Goal: Information Seeking & Learning: Learn about a topic

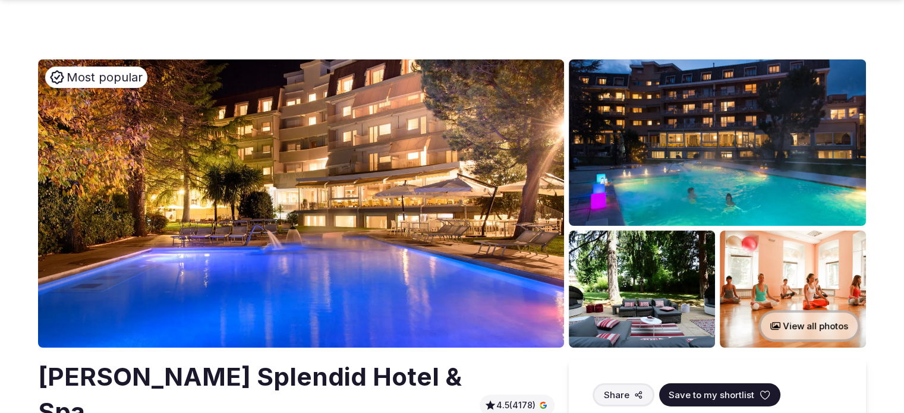
scroll to position [59, 0]
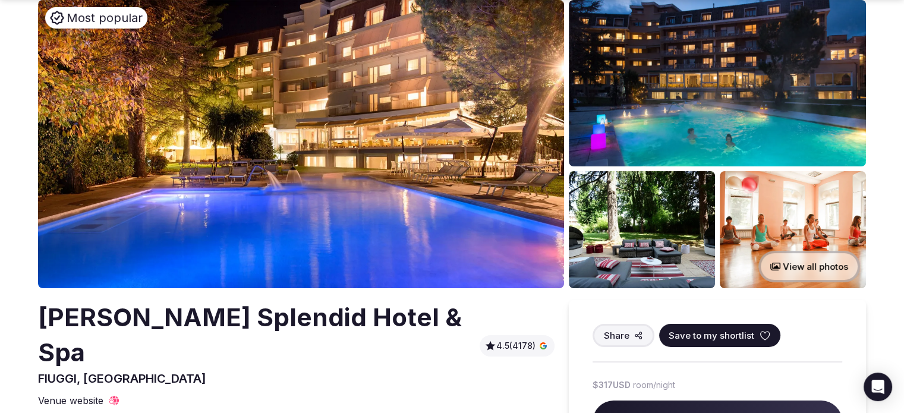
click at [221, 330] on h2 "[PERSON_NAME] Splendid Hotel & Spa" at bounding box center [256, 335] width 437 height 70
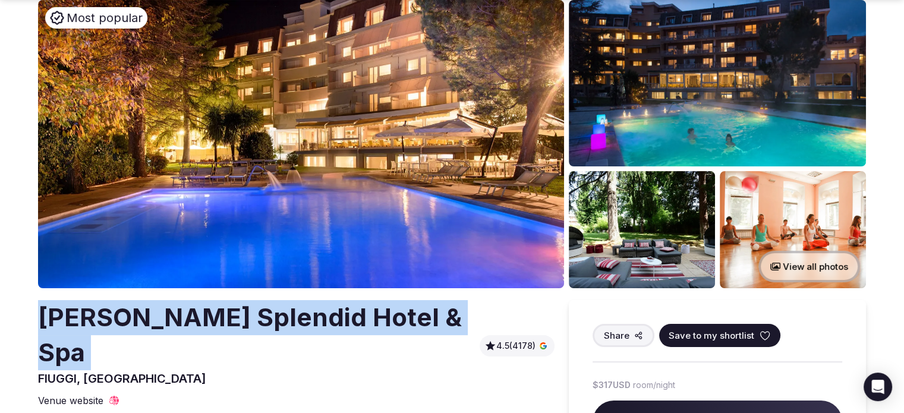
click at [221, 330] on h2 "[PERSON_NAME] Splendid Hotel & Spa" at bounding box center [256, 335] width 437 height 70
copy h2 "[PERSON_NAME] Splendid Hotel & Spa"
click at [645, 45] on img at bounding box center [717, 83] width 297 height 166
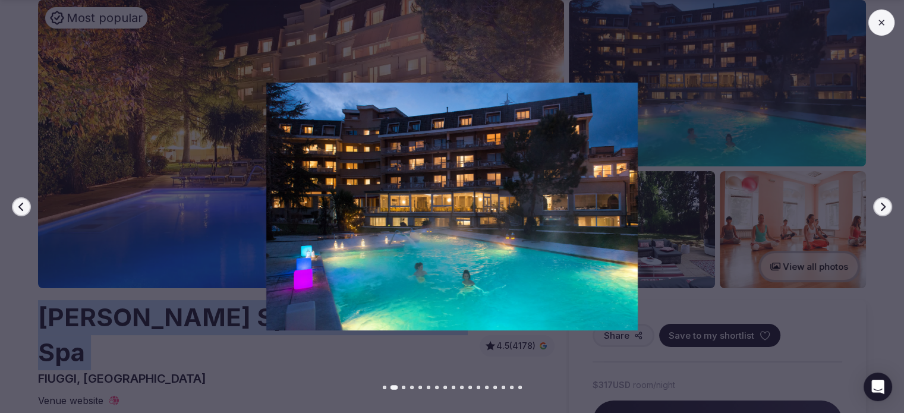
click at [886, 199] on button "Next slide" at bounding box center [882, 206] width 19 height 19
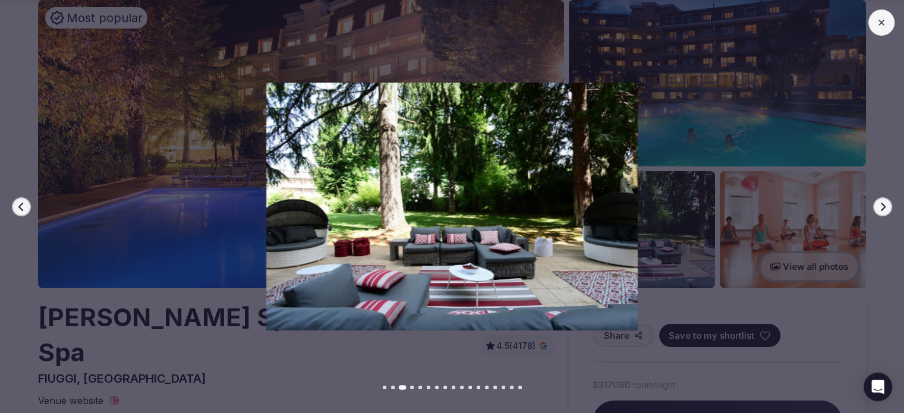
click at [873, 201] on div at bounding box center [447, 207] width 914 height 248
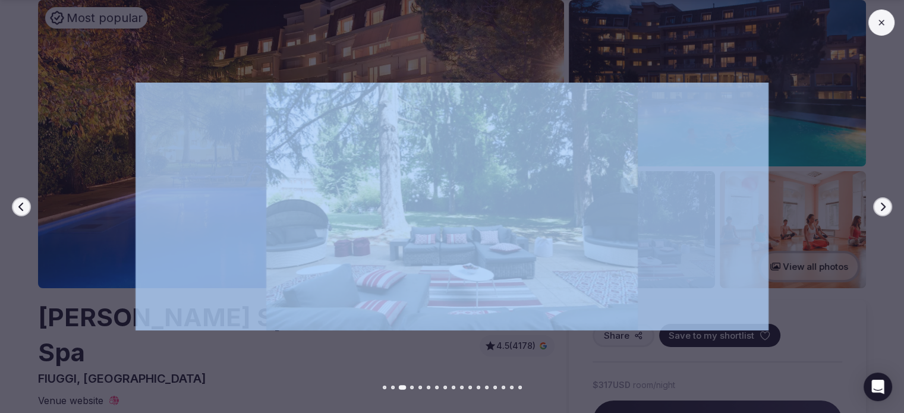
click at [873, 200] on div at bounding box center [447, 207] width 914 height 248
click at [868, 18] on button at bounding box center [881, 23] width 26 height 26
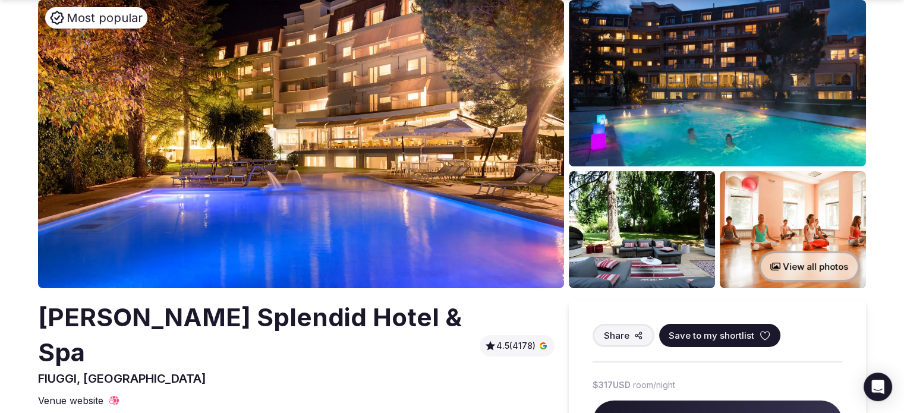
click at [158, 319] on h2 "[PERSON_NAME] Splendid Hotel & Spa" at bounding box center [256, 335] width 437 height 70
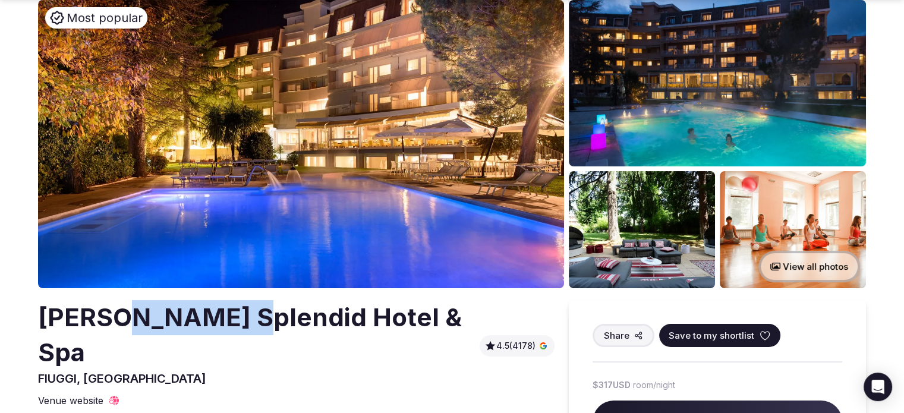
click at [158, 319] on h2 "[PERSON_NAME] Splendid Hotel & Spa" at bounding box center [256, 335] width 437 height 70
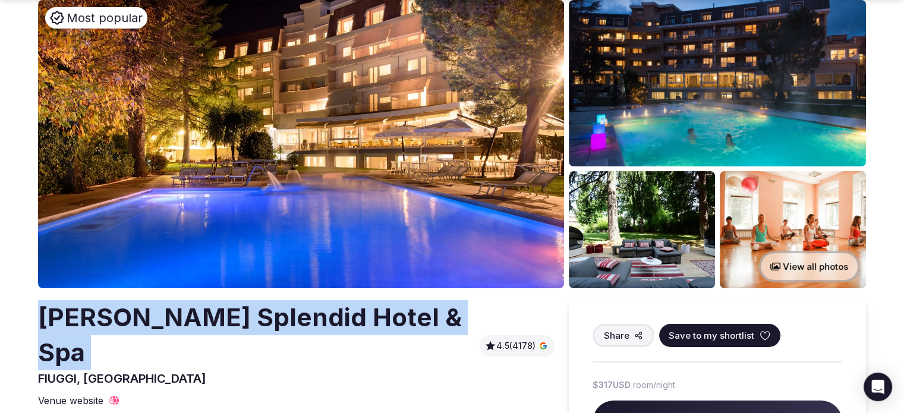
click at [158, 319] on h2 "[PERSON_NAME] Splendid Hotel & Spa" at bounding box center [256, 335] width 437 height 70
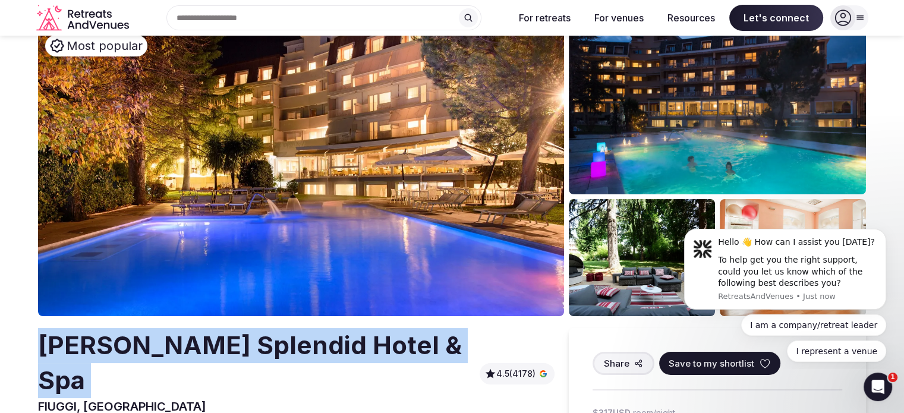
scroll to position [0, 0]
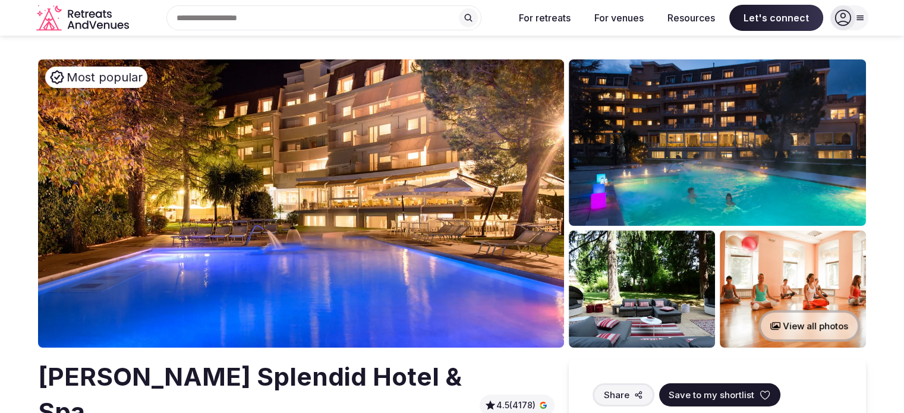
click at [352, 177] on img at bounding box center [301, 203] width 526 height 288
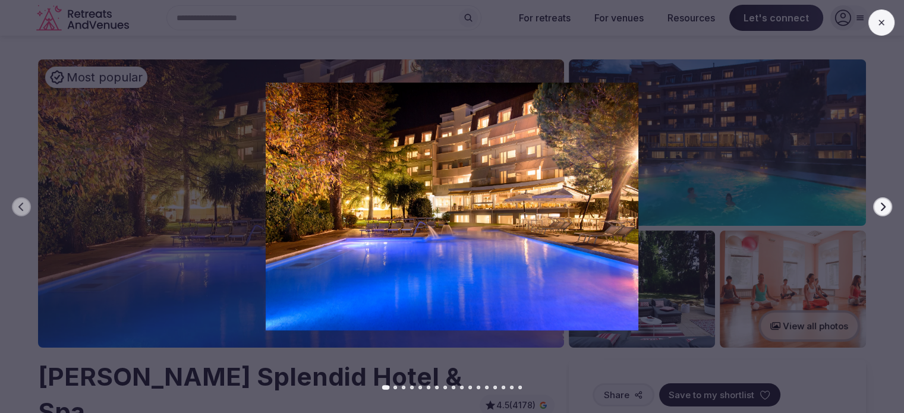
click at [872, 215] on div at bounding box center [447, 207] width 914 height 248
click at [872, 213] on div at bounding box center [447, 207] width 914 height 248
click at [877, 209] on button "Next slide" at bounding box center [882, 206] width 19 height 19
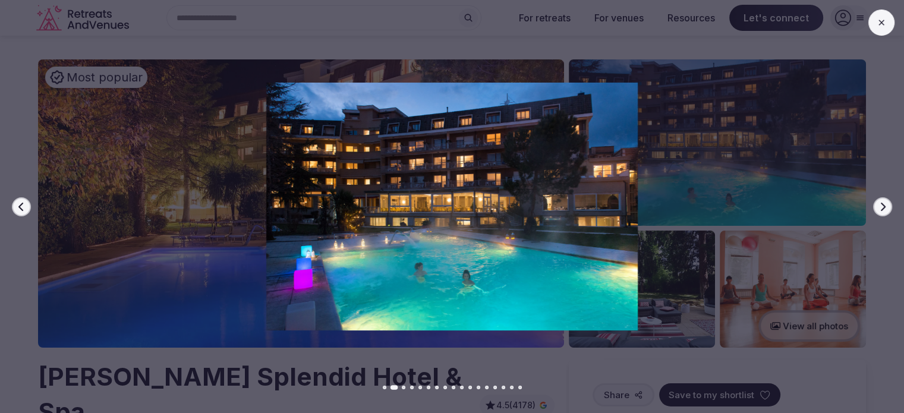
click at [883, 206] on icon "button" at bounding box center [883, 207] width 10 height 10
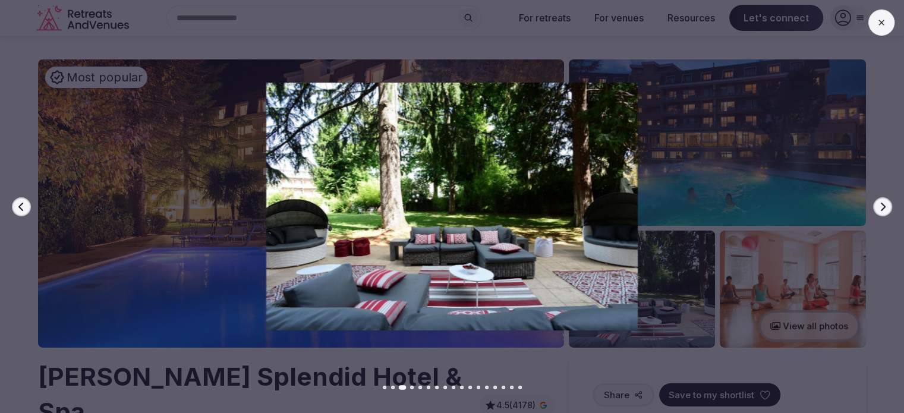
click at [883, 206] on icon "button" at bounding box center [883, 207] width 10 height 10
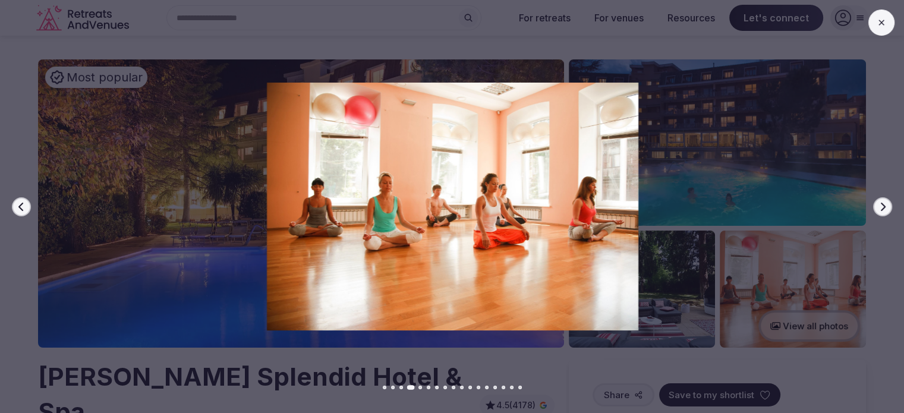
click at [883, 206] on icon "button" at bounding box center [883, 207] width 10 height 10
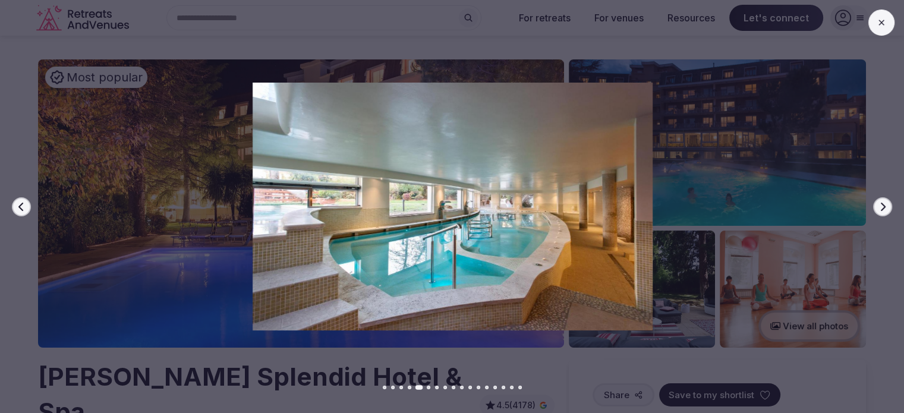
click at [883, 206] on icon "button" at bounding box center [883, 207] width 10 height 10
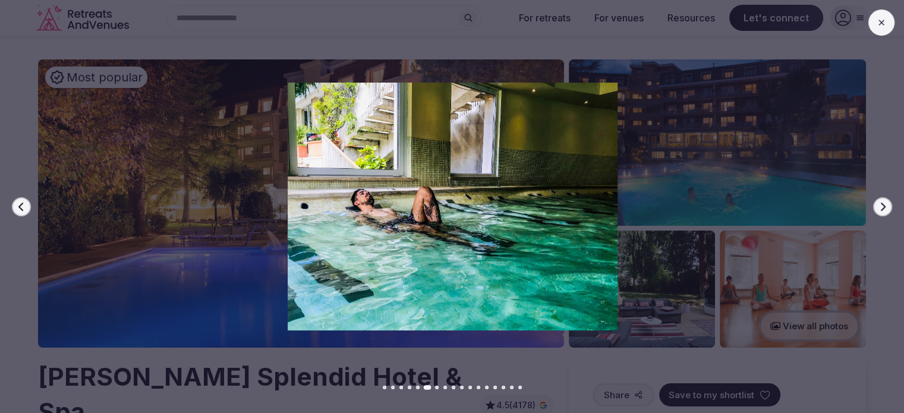
click at [883, 206] on icon "button" at bounding box center [883, 207] width 10 height 10
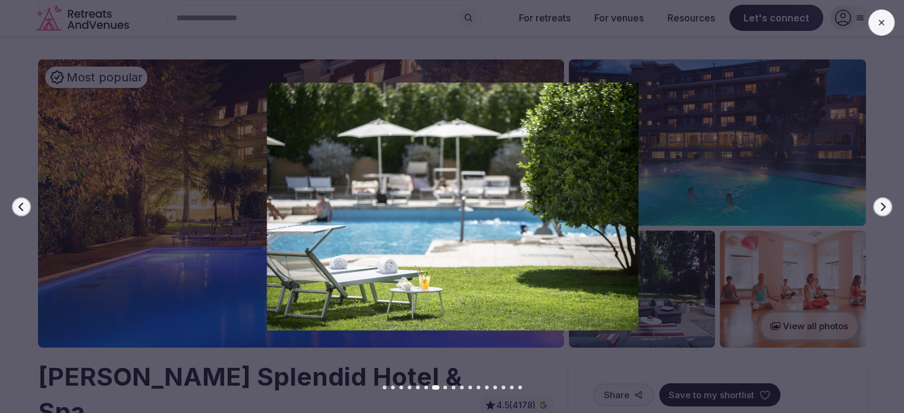
click at [883, 206] on icon "button" at bounding box center [883, 207] width 10 height 10
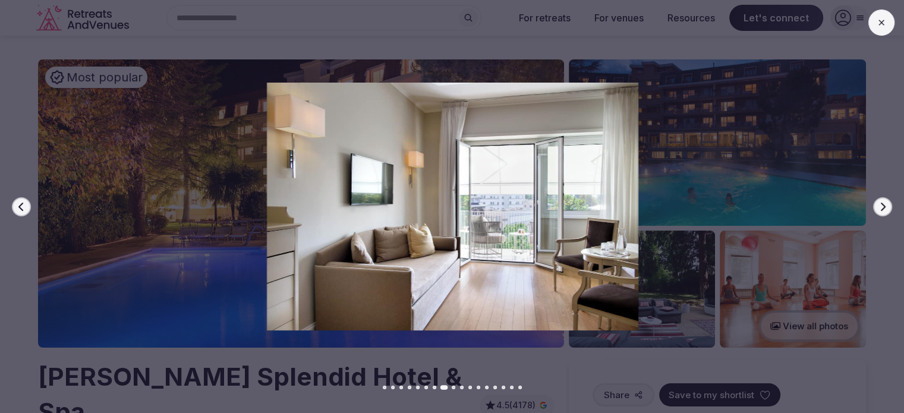
click at [883, 206] on icon "button" at bounding box center [883, 207] width 10 height 10
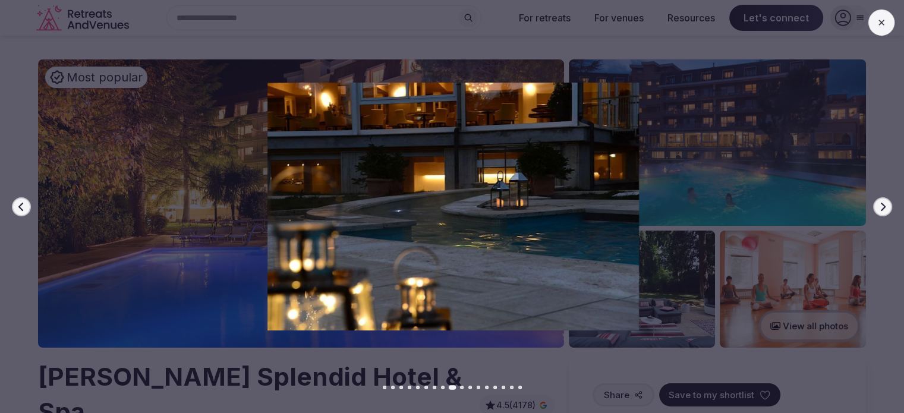
click at [883, 206] on icon "button" at bounding box center [883, 207] width 10 height 10
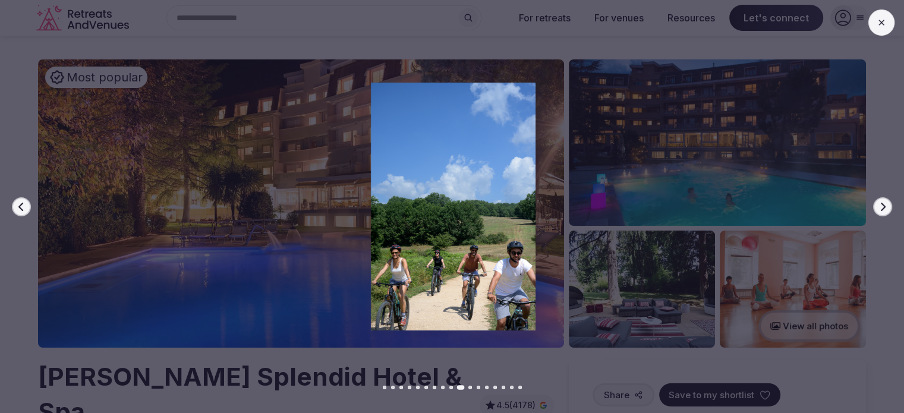
click at [883, 206] on icon "button" at bounding box center [883, 207] width 10 height 10
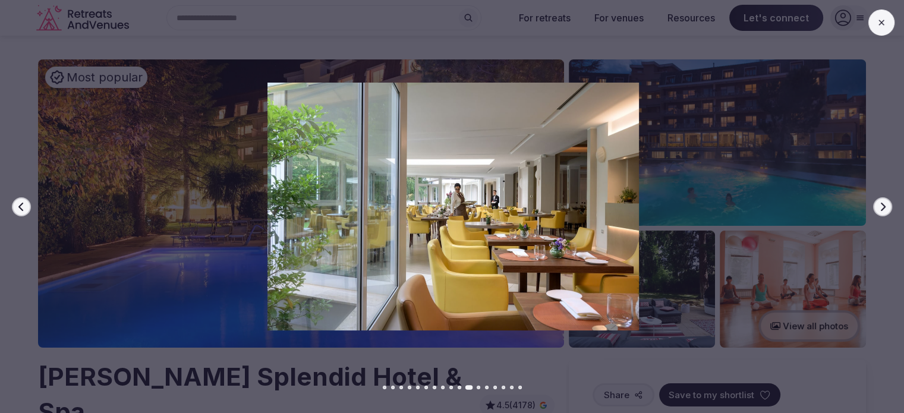
click at [877, 28] on button at bounding box center [881, 23] width 26 height 26
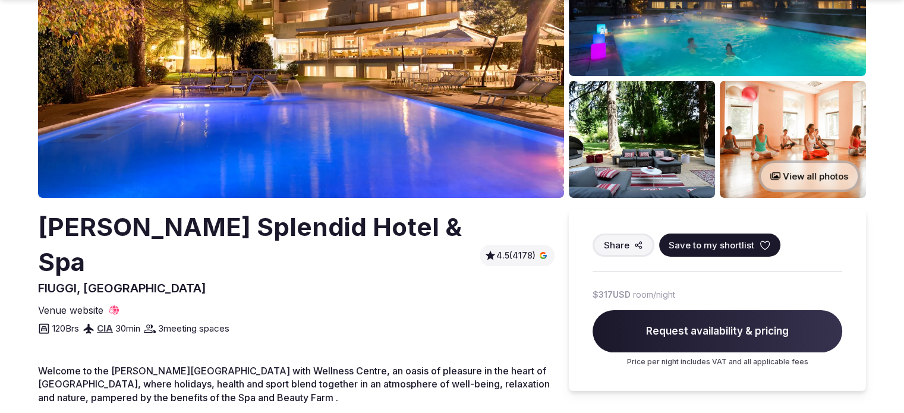
scroll to position [238, 0]
